Goal: Find specific page/section: Find specific page/section

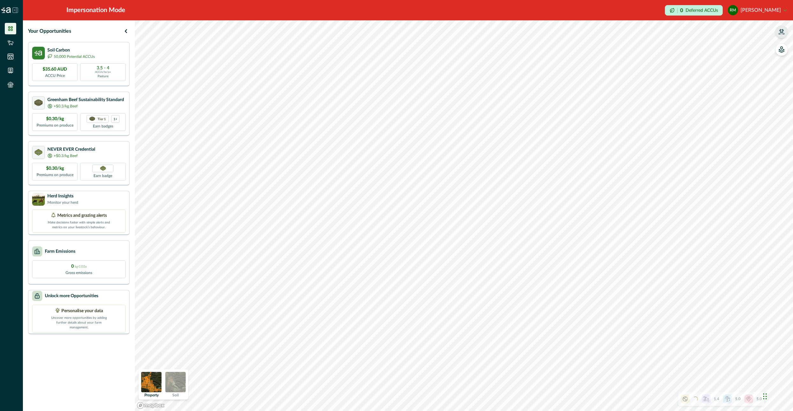
click at [781, 30] on icon "button" at bounding box center [781, 32] width 6 height 6
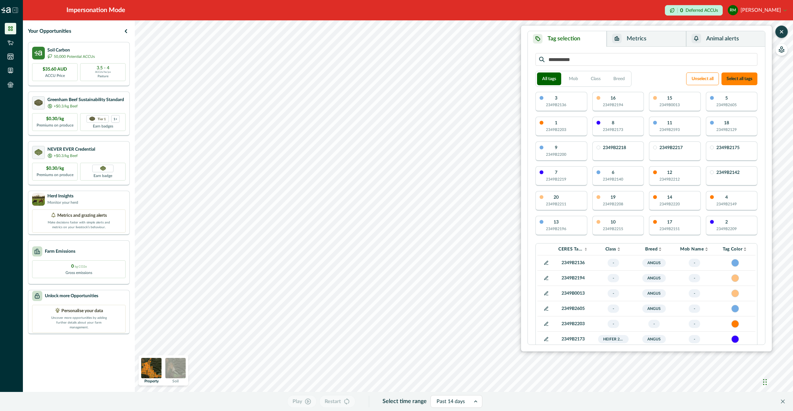
click at [558, 102] on p "2349B2136" at bounding box center [556, 105] width 20 height 6
click at [623, 43] on button "Metrics" at bounding box center [646, 39] width 79 height 16
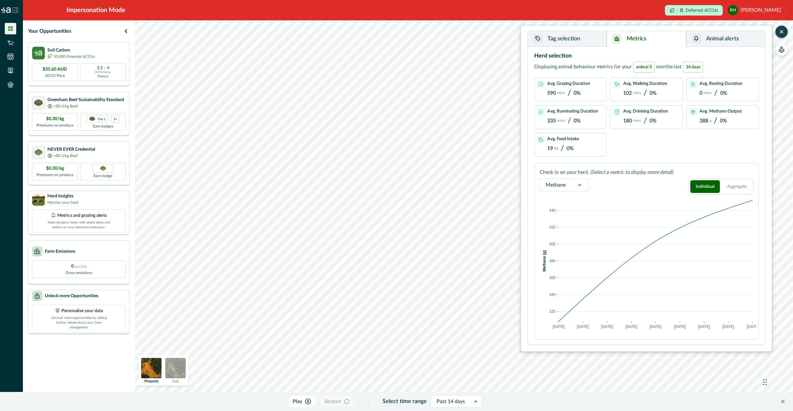
click at [708, 90] on div "0 mins / 0%" at bounding box center [713, 93] width 28 height 9
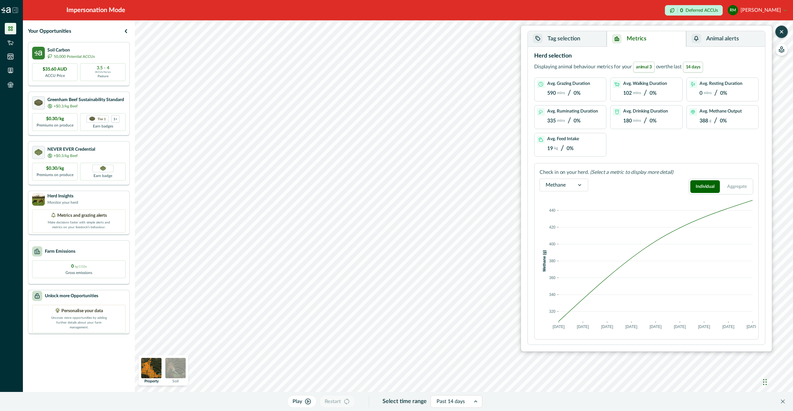
click at [708, 90] on div "0 mins / 0%" at bounding box center [713, 93] width 28 height 9
click at [545, 174] on p "Check in on your herd." at bounding box center [563, 172] width 49 height 8
drag, startPoint x: 551, startPoint y: 182, endPoint x: 602, endPoint y: 195, distance: 52.9
click at [551, 182] on div at bounding box center [556, 185] width 20 height 9
drag, startPoint x: 560, startPoint y: 228, endPoint x: 602, endPoint y: 206, distance: 47.1
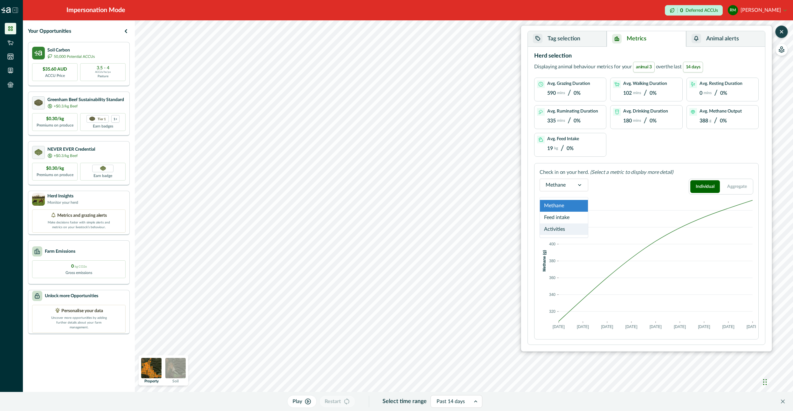
click at [560, 228] on div "Activities" at bounding box center [564, 229] width 48 height 12
click at [639, 330] on span at bounding box center [638, 328] width 11 height 6
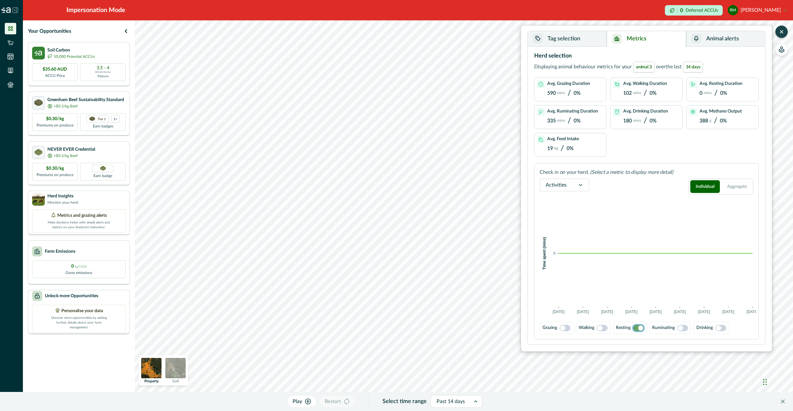
click at [576, 44] on button "Tag selection" at bounding box center [567, 39] width 79 height 16
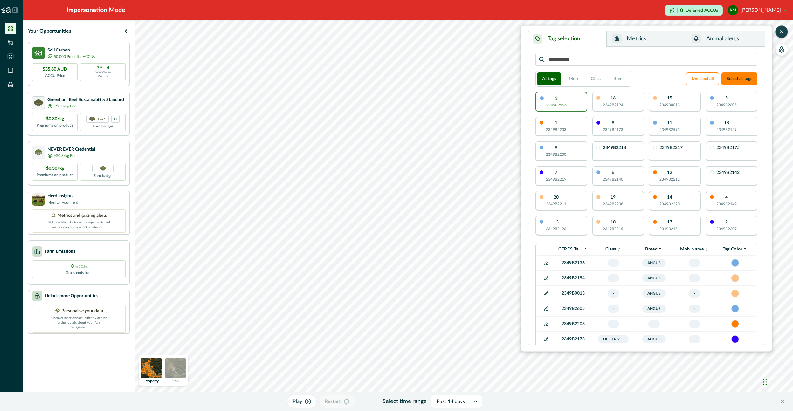
click at [569, 266] on td "2349B2136" at bounding box center [573, 262] width 40 height 15
copy p "2349B2136"
